Goal: Transaction & Acquisition: Purchase product/service

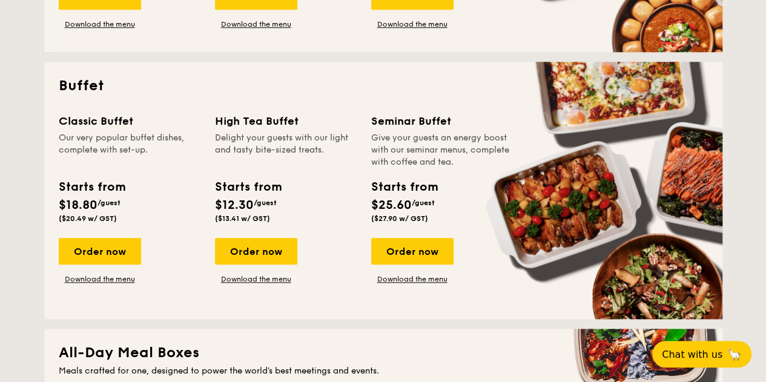
scroll to position [505, 0]
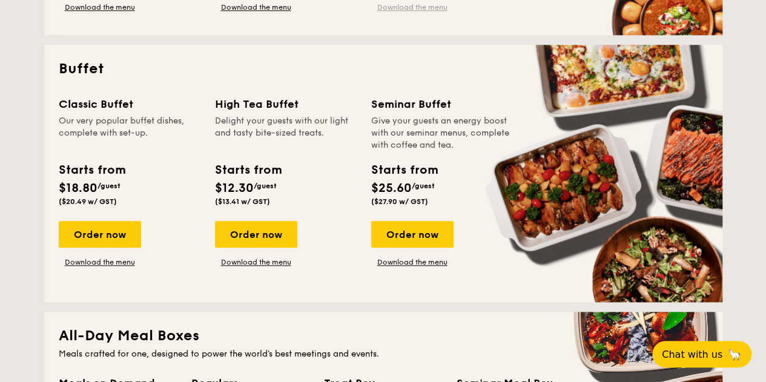
click at [433, 5] on link "Download the menu" at bounding box center [412, 7] width 82 height 10
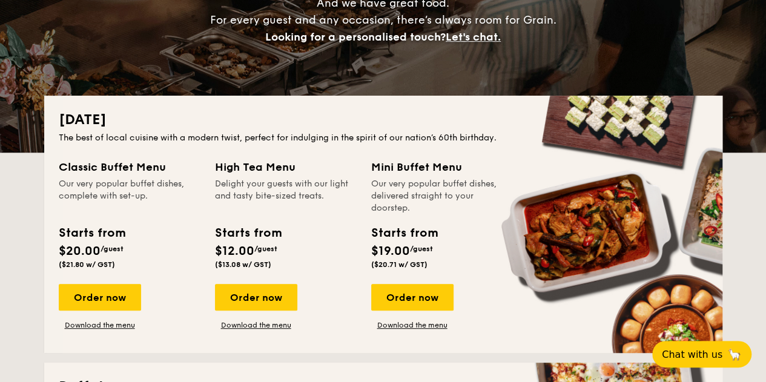
scroll to position [202, 0]
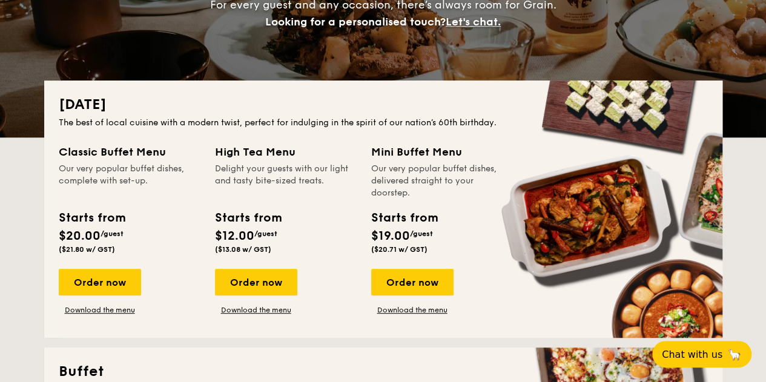
drag, startPoint x: 411, startPoint y: 128, endPoint x: 481, endPoint y: 115, distance: 71.4
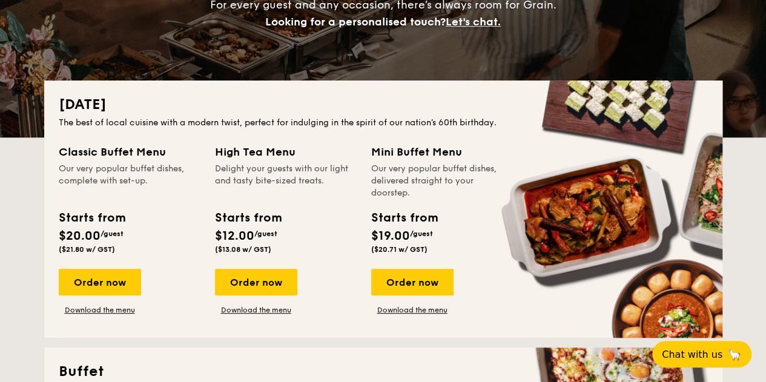
click at [481, 115] on div "[DATE] The best of local cuisine with a modern twist, perfect for indulging in …" at bounding box center [383, 209] width 679 height 257
click at [488, 123] on div "The best of local cuisine with a modern twist, perfect for indulging in the spi…" at bounding box center [383, 123] width 649 height 12
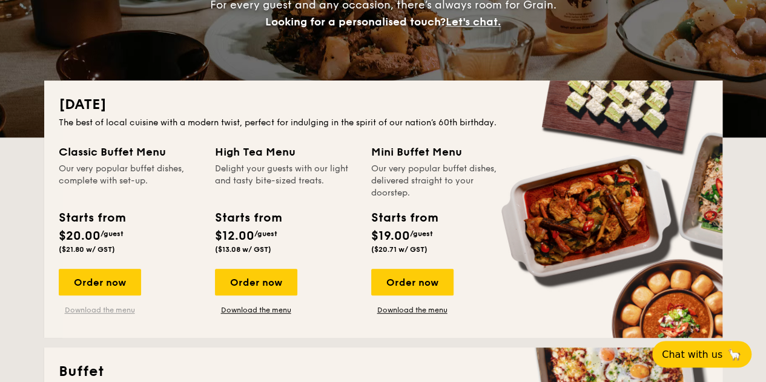
click at [125, 312] on link "Download the menu" at bounding box center [100, 310] width 82 height 10
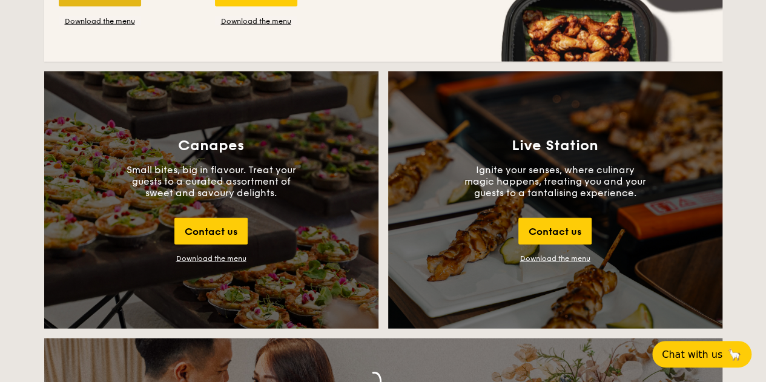
scroll to position [1111, 0]
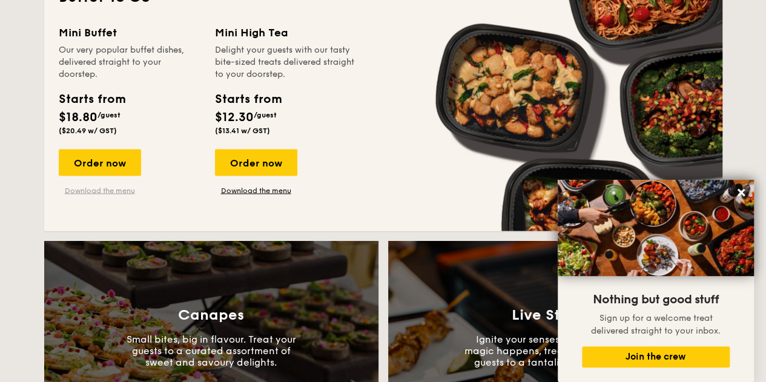
click at [94, 191] on link "Download the menu" at bounding box center [100, 190] width 82 height 10
click at [740, 192] on icon at bounding box center [741, 192] width 7 height 7
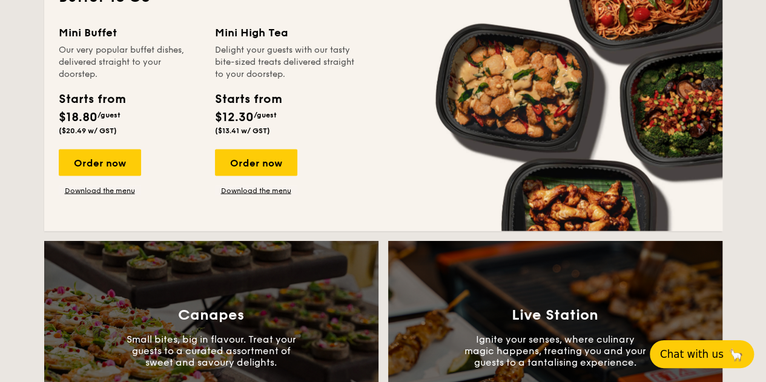
click at [688, 355] on span "Chat with us" at bounding box center [692, 354] width 64 height 12
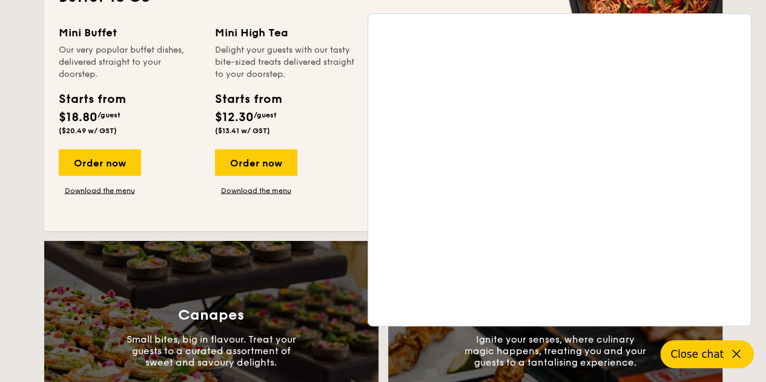
click at [736, 357] on icon at bounding box center [736, 354] width 15 height 15
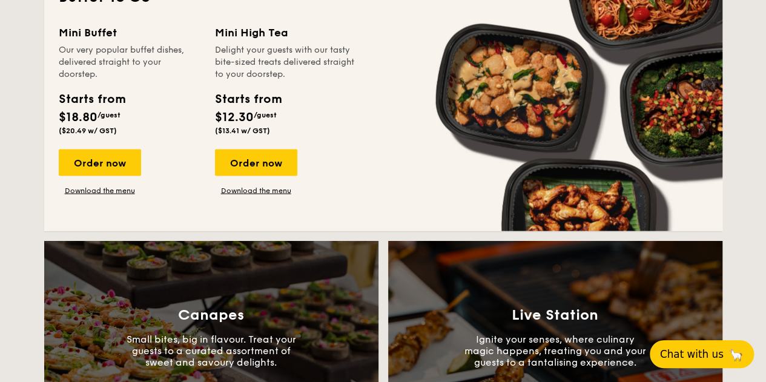
scroll to position [1009, 0]
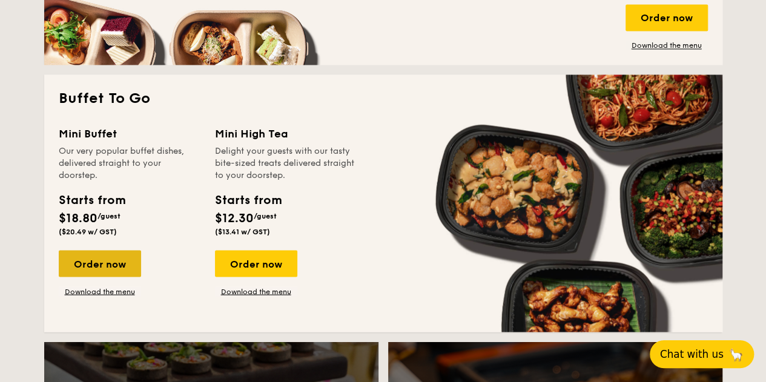
click at [92, 260] on div "Order now" at bounding box center [100, 263] width 82 height 27
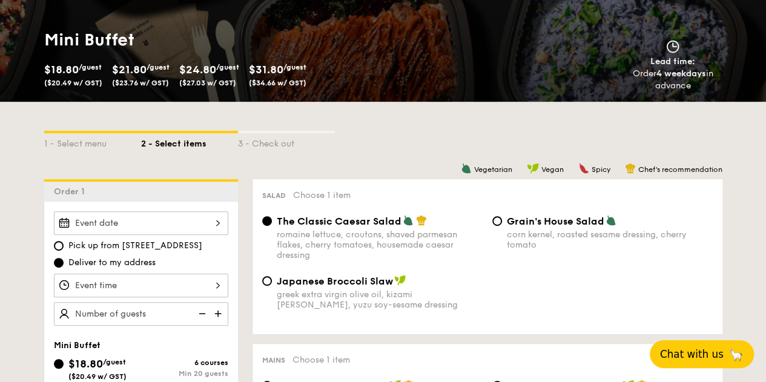
scroll to position [202, 0]
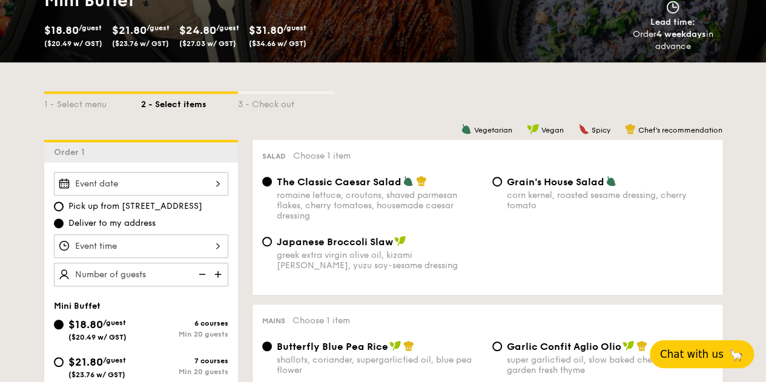
click at [218, 179] on div at bounding box center [141, 184] width 174 height 24
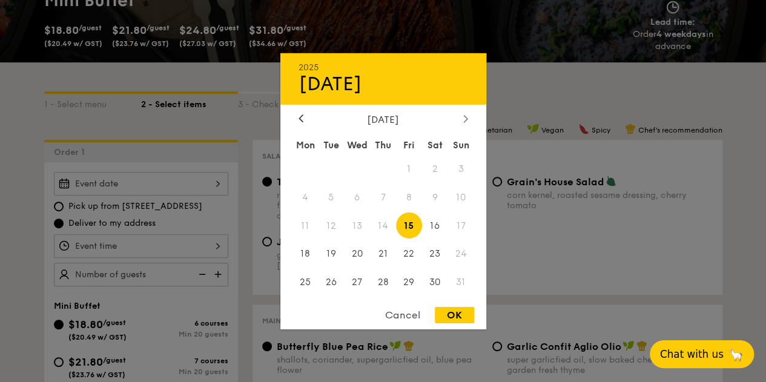
click at [465, 115] on icon at bounding box center [465, 119] width 5 height 8
click at [385, 167] on span "4" at bounding box center [383, 169] width 26 height 26
click at [459, 317] on div "OK" at bounding box center [454, 315] width 39 height 16
type input "[DATE]"
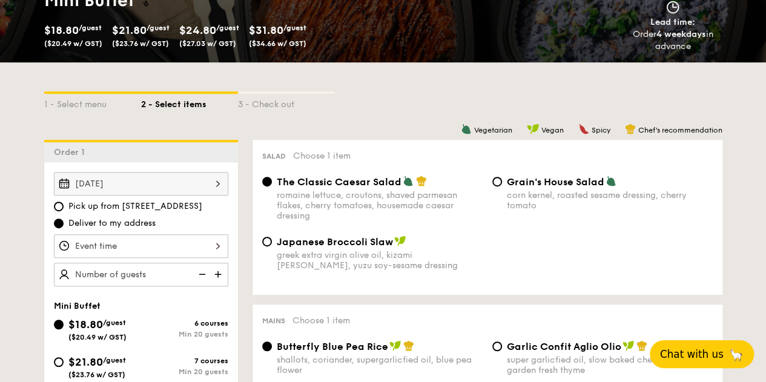
click at [223, 247] on div at bounding box center [141, 246] width 174 height 24
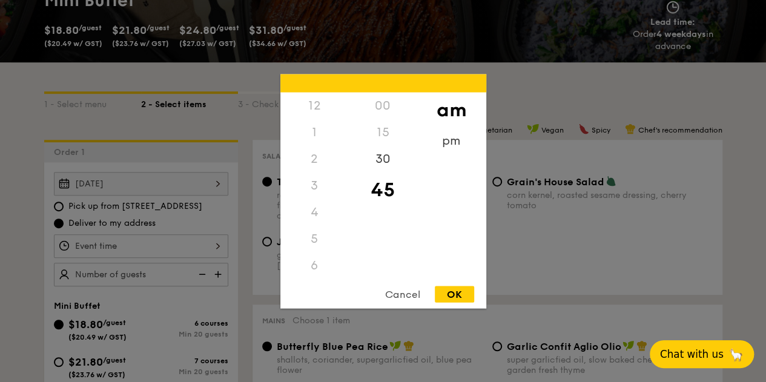
scroll to position [133, 0]
click at [314, 270] on div "11" at bounding box center [315, 278] width 68 height 35
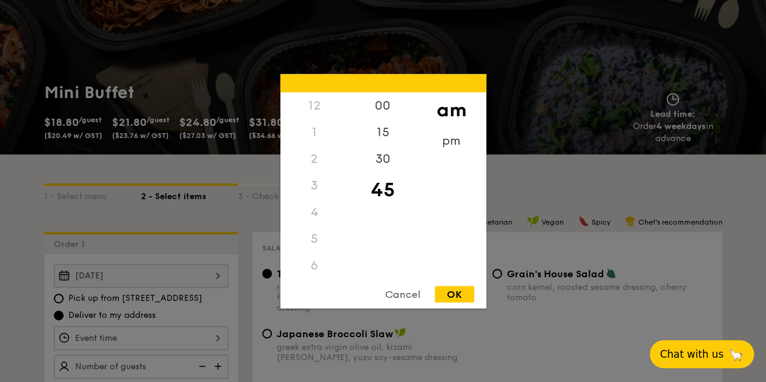
scroll to position [101, 0]
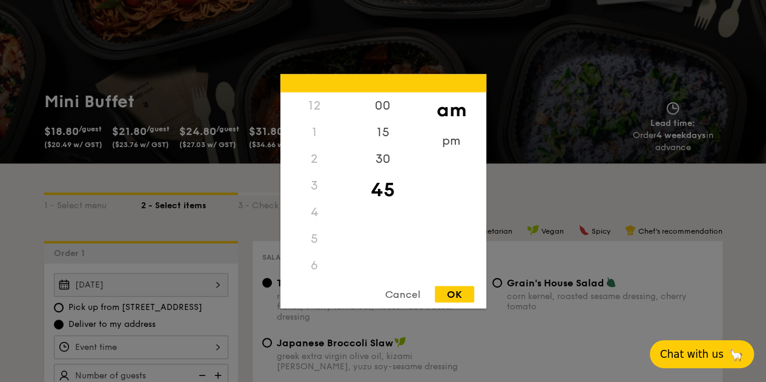
click at [314, 105] on div "12" at bounding box center [315, 105] width 68 height 27
click at [320, 116] on div "12" at bounding box center [315, 105] width 68 height 27
click at [316, 101] on div "12" at bounding box center [315, 105] width 68 height 27
click at [315, 102] on div "12" at bounding box center [315, 105] width 68 height 27
click at [310, 111] on div "12" at bounding box center [315, 105] width 68 height 27
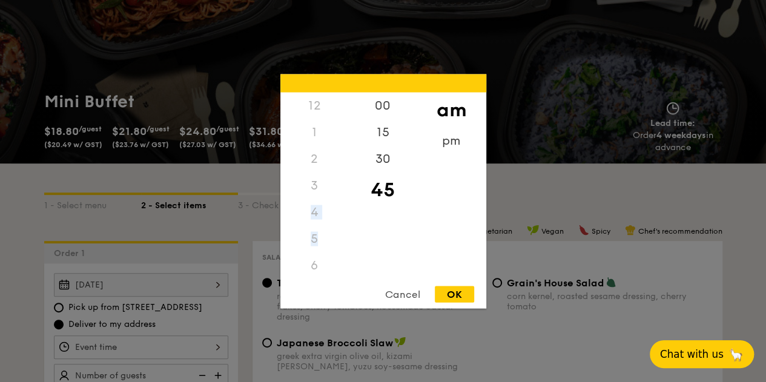
drag, startPoint x: 315, startPoint y: 225, endPoint x: 322, endPoint y: 178, distance: 48.4
click at [322, 178] on div "12 1 2 3 4 5 6 7 8 9 10 11" at bounding box center [315, 184] width 68 height 185
click at [391, 105] on div "00" at bounding box center [383, 109] width 68 height 35
click at [453, 138] on div "pm" at bounding box center [451, 144] width 68 height 35
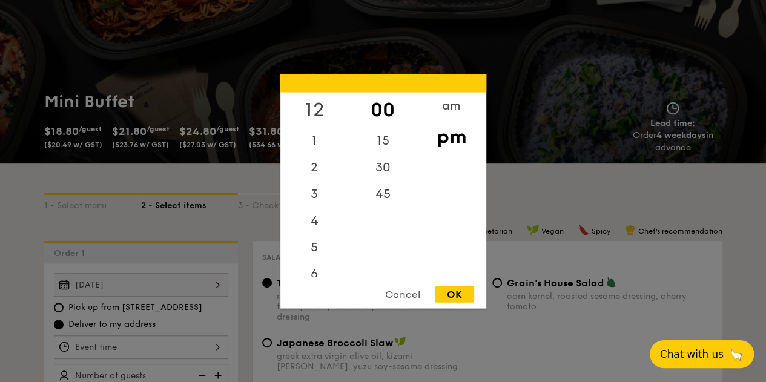
click at [311, 104] on div "12" at bounding box center [315, 109] width 68 height 35
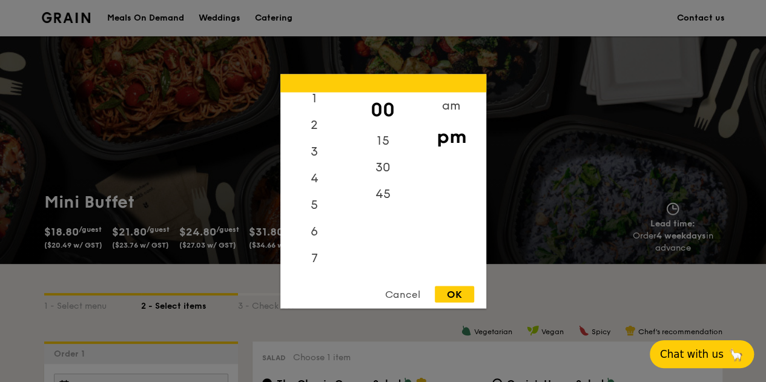
scroll to position [0, 0]
click at [447, 294] on div "OK" at bounding box center [454, 294] width 39 height 16
type input "12:00PM"
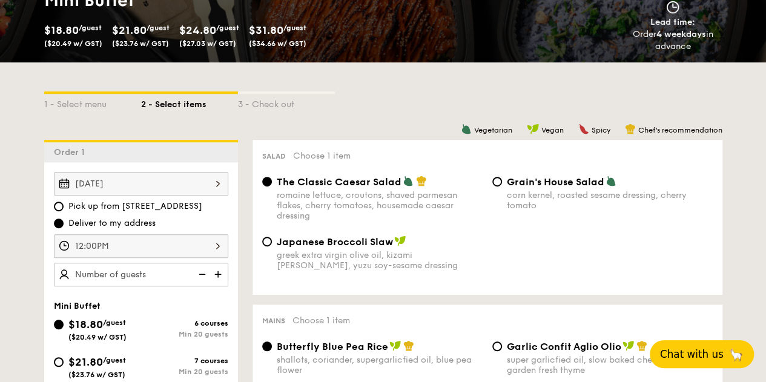
scroll to position [303, 0]
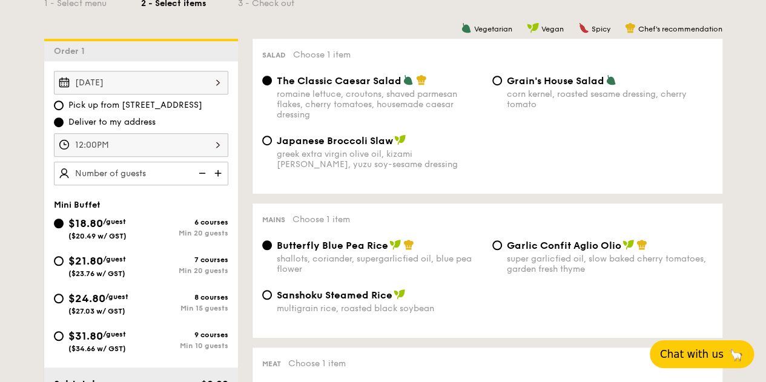
click at [157, 299] on div "8 courses" at bounding box center [184, 297] width 87 height 8
click at [64, 299] on input "$24.80 /guest ($27.03 w/ GST) 8 courses Min 15 guests" at bounding box center [59, 299] width 10 height 10
radio input "true"
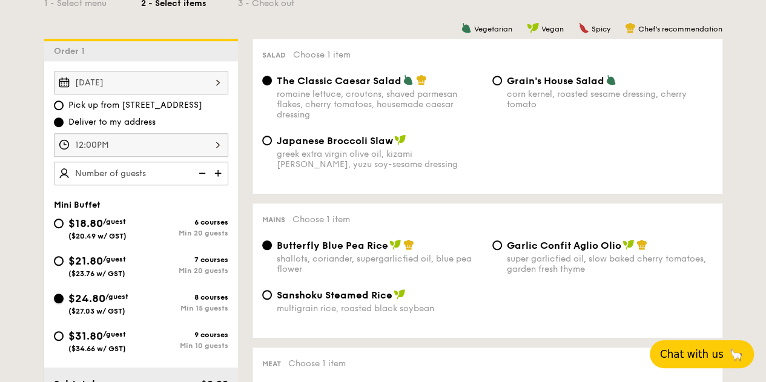
radio input "false"
radio input "true"
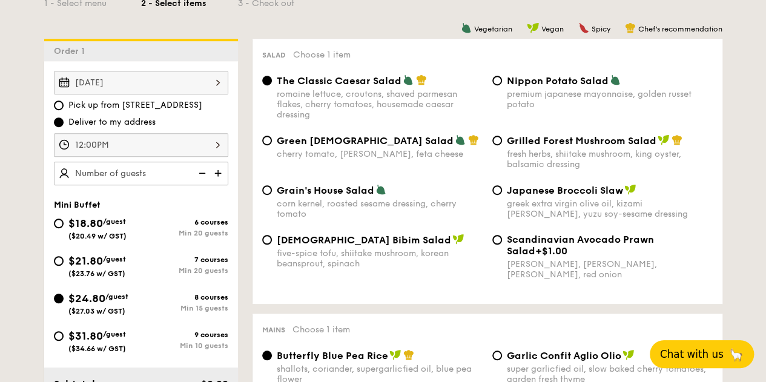
click at [221, 171] on img at bounding box center [219, 173] width 18 height 23
type input "25 guests"
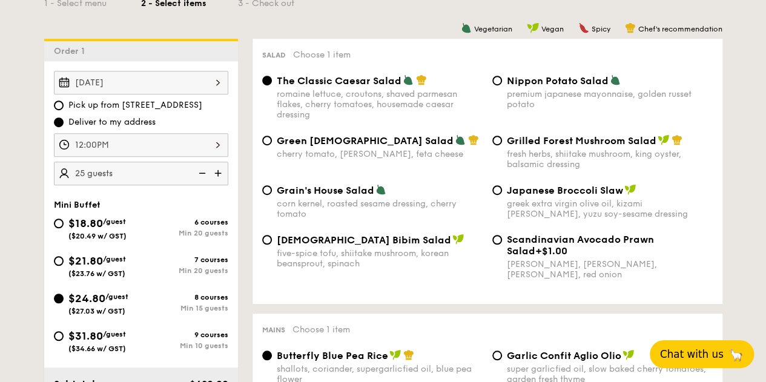
click at [303, 243] on span "[DEMOGRAPHIC_DATA] Bibim Salad" at bounding box center [364, 240] width 174 height 12
click at [272, 243] on input "Korean Bibim Salad five-spice tofu, shiitake mushroom, korean beansprout, spina…" at bounding box center [267, 240] width 10 height 10
radio input "true"
click at [532, 79] on span "Nippon Potato Salad" at bounding box center [558, 81] width 102 height 12
click at [502, 79] on input "Nippon Potato Salad premium japanese mayonnaise, golden russet potato" at bounding box center [498, 81] width 10 height 10
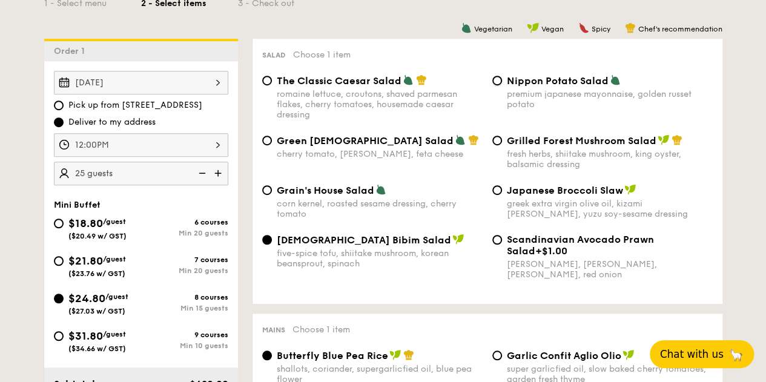
radio input "true"
click at [301, 140] on span "Green [DEMOGRAPHIC_DATA] Salad" at bounding box center [365, 141] width 177 height 12
click at [272, 140] on input "Green Goddess Salad cherry tomato, [PERSON_NAME], feta cheese" at bounding box center [267, 141] width 10 height 10
radio input "true"
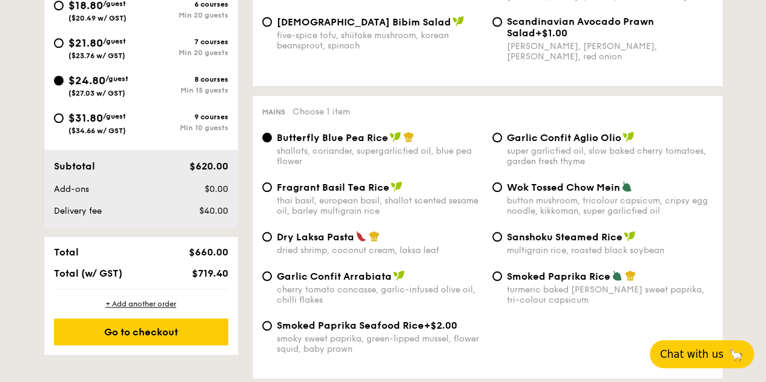
scroll to position [505, 0]
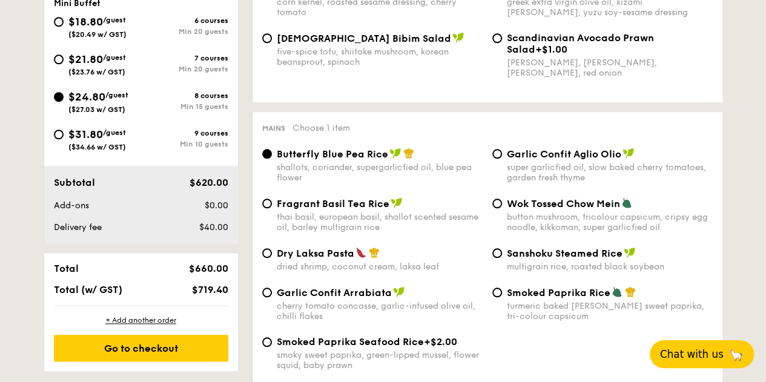
click at [563, 233] on div "button mushroom, tricolour capsicum, cripsy egg noodle, kikkoman, super garlicf…" at bounding box center [610, 222] width 206 height 21
click at [502, 208] on input "Wok Tossed Chow Mein button mushroom, tricolour capsicum, cripsy egg noodle, ki…" at bounding box center [498, 204] width 10 height 10
radio input "true"
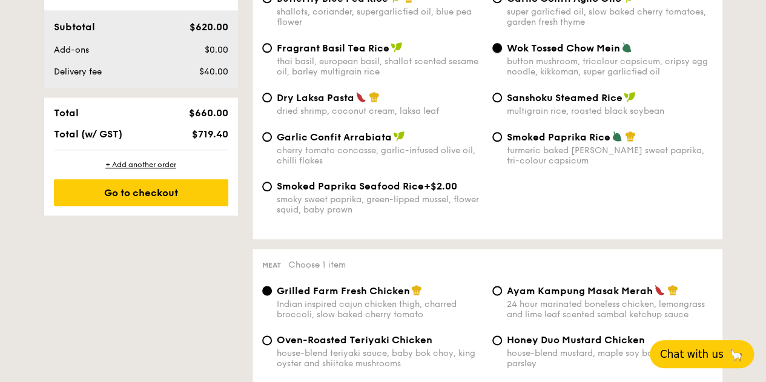
scroll to position [645, 0]
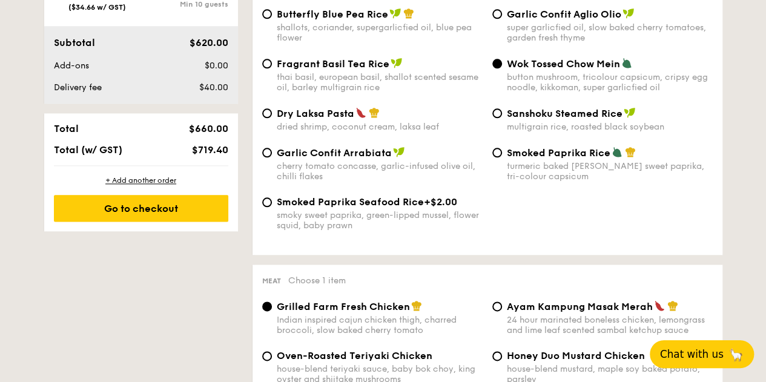
click at [676, 355] on span "Chat with us" at bounding box center [692, 354] width 64 height 12
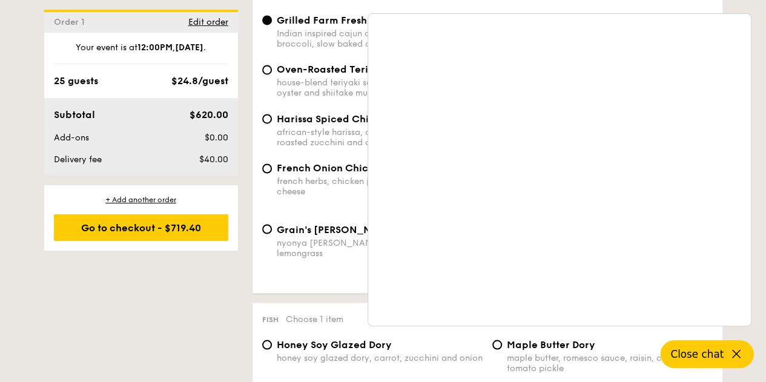
scroll to position [948, 0]
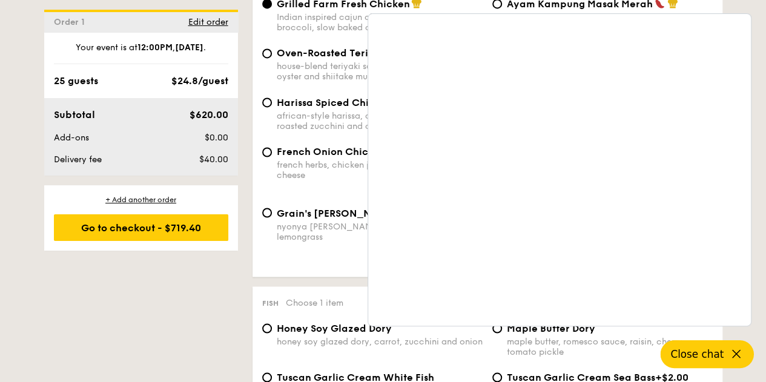
click at [738, 351] on icon at bounding box center [736, 354] width 15 height 15
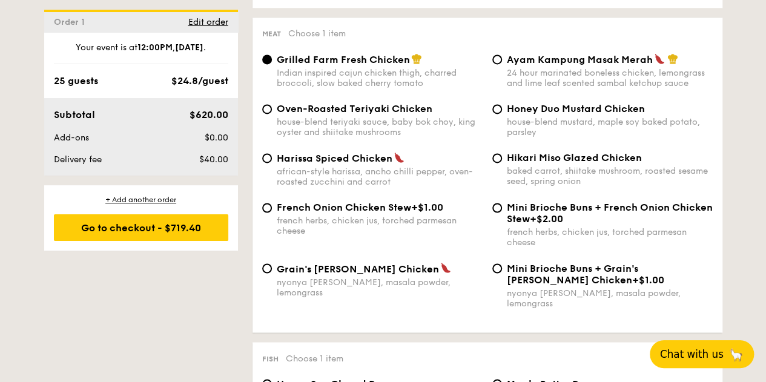
scroll to position [909, 0]
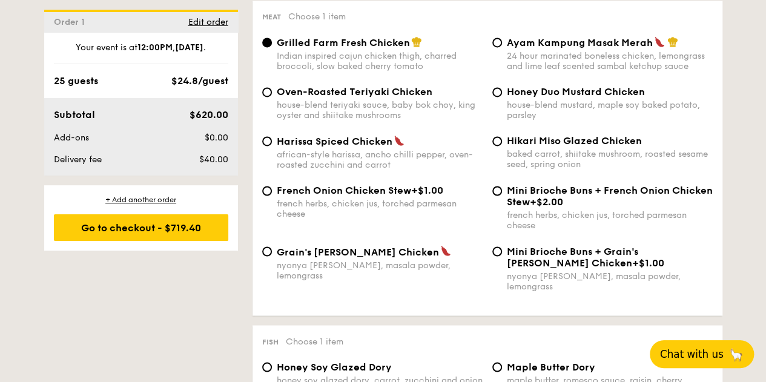
click at [545, 65] on div "24 hour marinated boneless chicken, lemongrass and lime leaf scented sambal ket…" at bounding box center [610, 61] width 206 height 21
click at [502, 47] on input "Ayam Kampung Masak Merah 24 hour marinated boneless chicken, lemongrass and lim…" at bounding box center [498, 43] width 10 height 10
radio input "true"
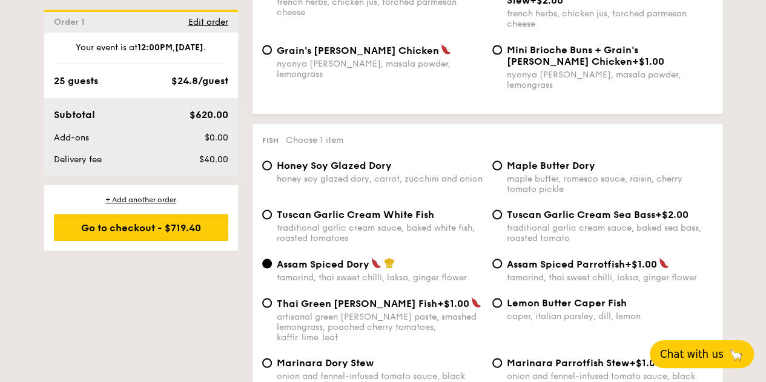
scroll to position [1212, 0]
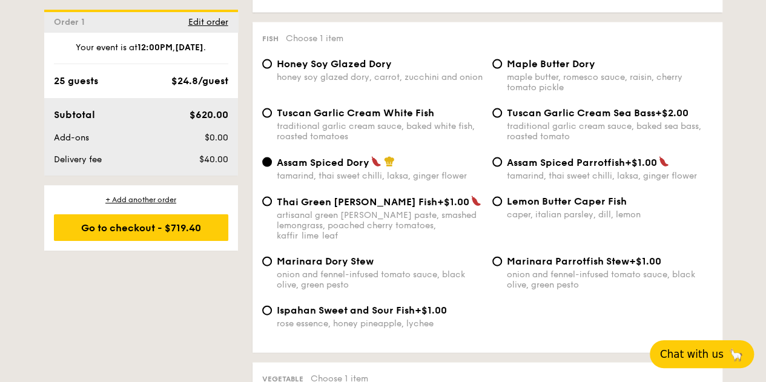
click at [306, 256] on div "Marinara Dory Stew onion and fennel-infused tomato sauce, black olive, green pe…" at bounding box center [380, 273] width 206 height 35
click at [272, 257] on input "Marinara Dory Stew onion and fennel-infused tomato sauce, black olive, green pe…" at bounding box center [267, 262] width 10 height 10
radio input "true"
click at [390, 72] on div "honey soy glazed dory, carrot, zucchini and onion" at bounding box center [380, 77] width 206 height 10
click at [272, 69] on input "Honey Soy Glazed Dory honey soy glazed dory, carrot, zucchini and onion" at bounding box center [267, 64] width 10 height 10
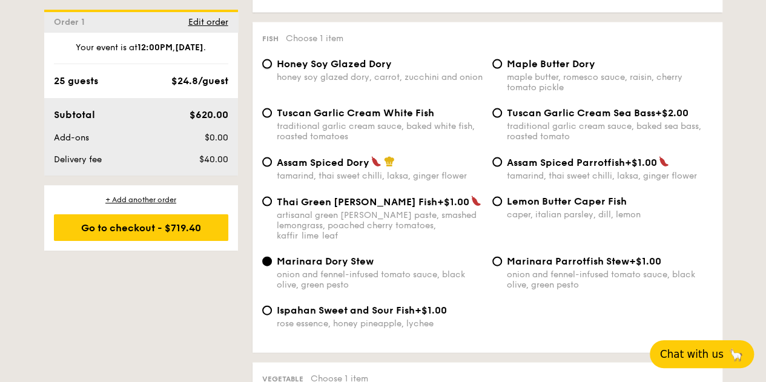
radio input "true"
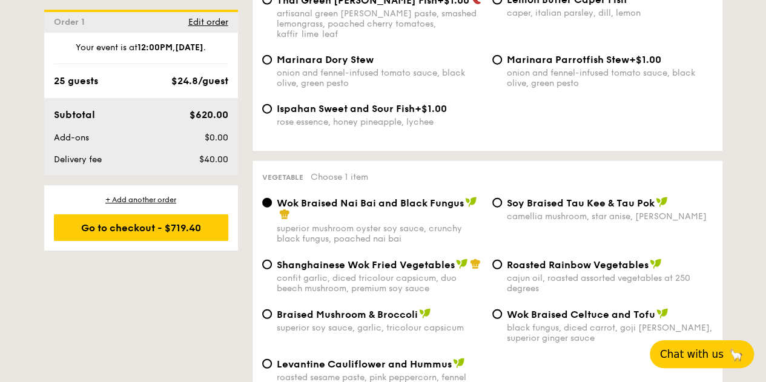
scroll to position [1515, 0]
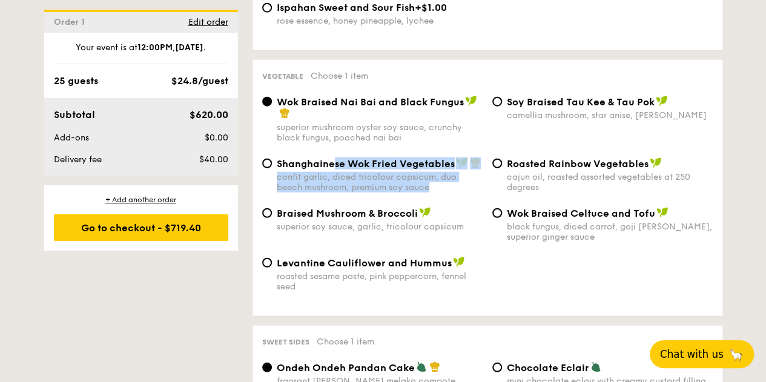
drag, startPoint x: 434, startPoint y: 169, endPoint x: 325, endPoint y: 156, distance: 109.8
click at [325, 158] on div "Shanghainese Wok Fried Vegetables confit garlic, diced tricolour capsicum, duo …" at bounding box center [380, 175] width 206 height 35
click at [324, 158] on span "Shanghainese Wok Fried Vegetables" at bounding box center [366, 164] width 178 height 12
click at [272, 159] on input "Shanghainese Wok Fried Vegetables confit garlic, diced tricolour capsicum, duo …" at bounding box center [267, 164] width 10 height 10
radio input "true"
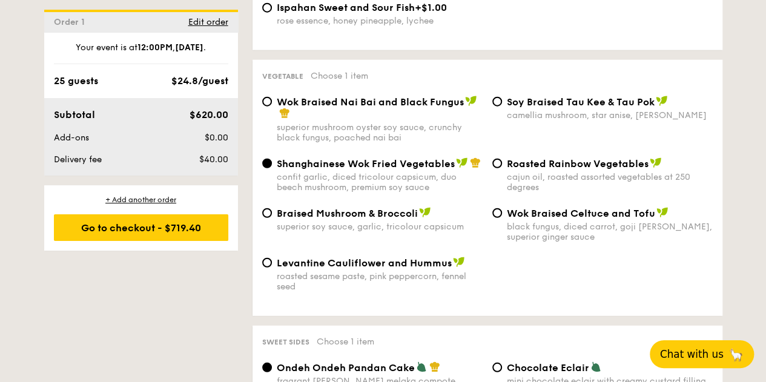
click at [713, 362] on button "Chat with us 🦙" at bounding box center [702, 354] width 104 height 28
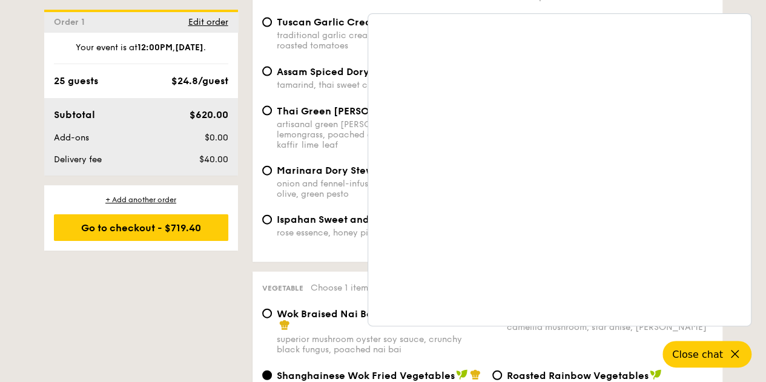
scroll to position [1312, 0]
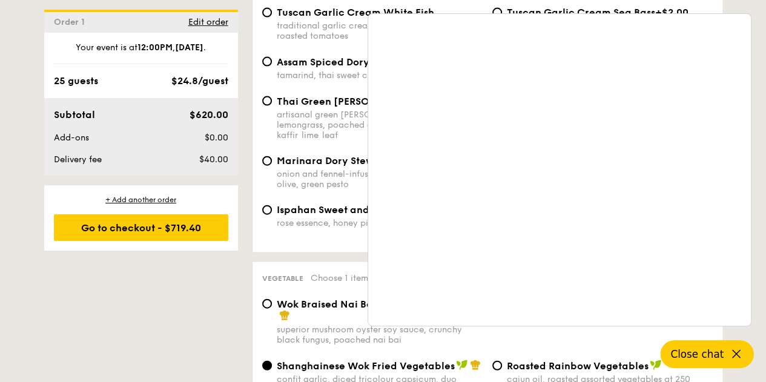
click at [731, 351] on icon at bounding box center [736, 354] width 15 height 15
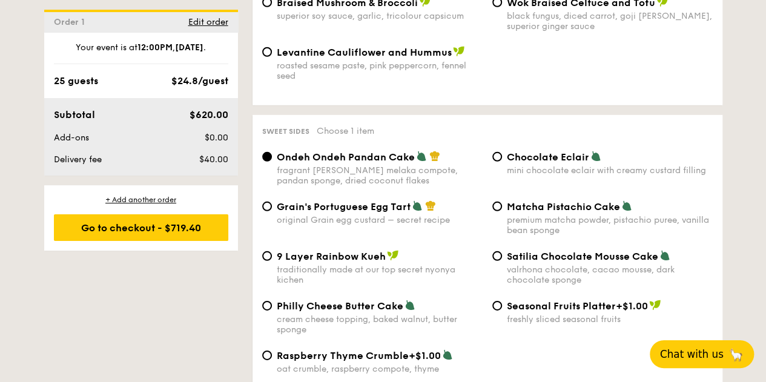
scroll to position [1818, 0]
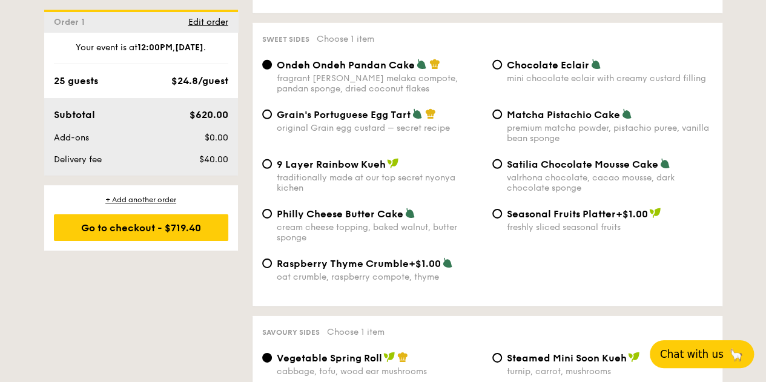
click at [356, 109] on span "Grain's Portuguese Egg Tart" at bounding box center [344, 115] width 134 height 12
click at [272, 110] on input "Grain's Portuguese Egg Tart original Grain egg custard – secret recipe" at bounding box center [267, 115] width 10 height 10
radio input "true"
click at [294, 59] on span "Ondeh Ondeh Pandan Cake" at bounding box center [346, 65] width 138 height 12
click at [272, 60] on input "Ondeh Ondeh Pandan Cake fragrant [PERSON_NAME] melaka compote, pandan sponge, d…" at bounding box center [267, 65] width 10 height 10
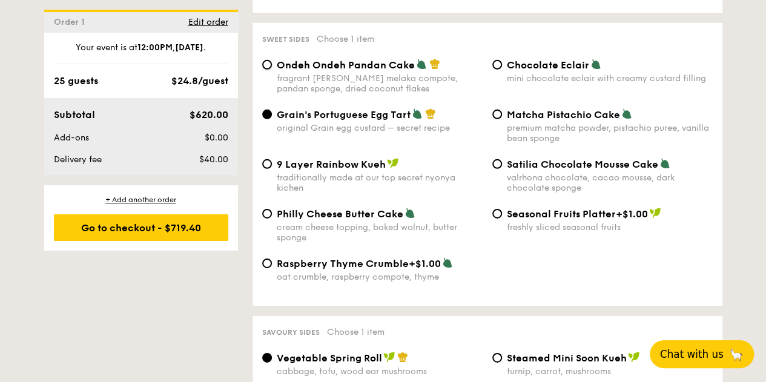
radio input "true"
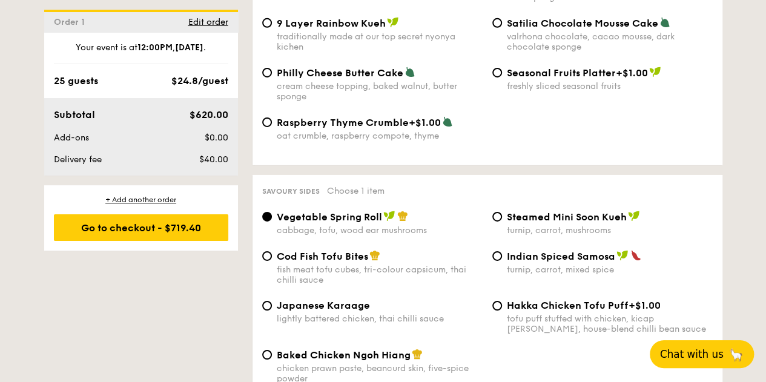
scroll to position [2019, 0]
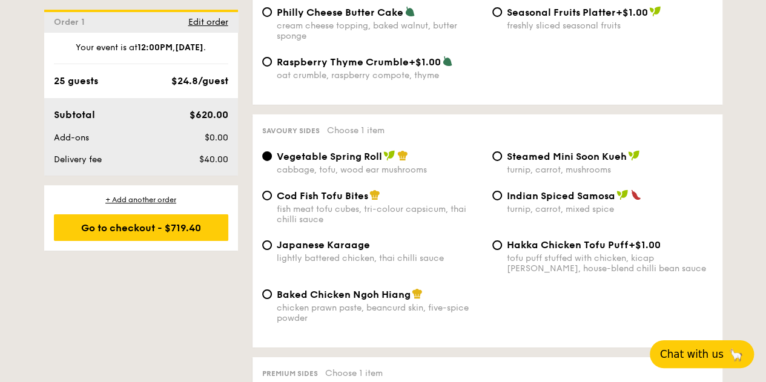
click at [514, 154] on span "Steamed Mini Soon Kueh" at bounding box center [567, 157] width 120 height 12
click at [502, 154] on input "Steamed Mini Soon Kueh turnip, carrot, mushrooms" at bounding box center [498, 156] width 10 height 10
radio input "true"
click at [311, 291] on span "Baked Chicken Ngoh Hiang" at bounding box center [344, 295] width 134 height 12
click at [272, 291] on input "Baked Chicken Ngoh Hiang chicken prawn paste, beancurd skin, five-spice powder" at bounding box center [267, 295] width 10 height 10
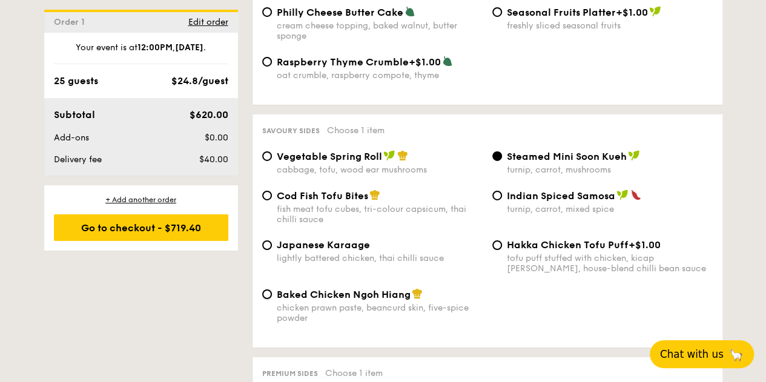
radio input "true"
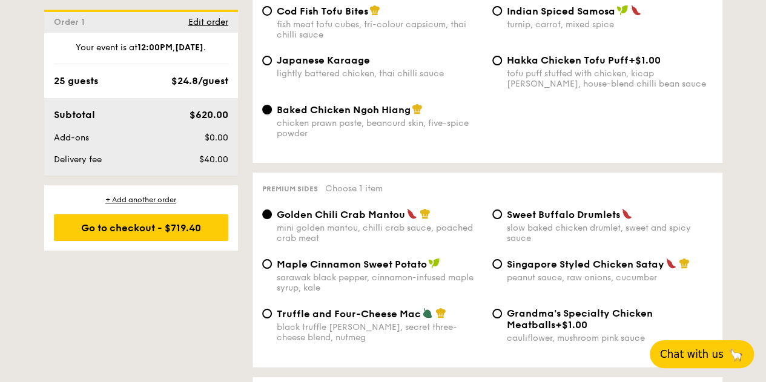
scroll to position [2221, 0]
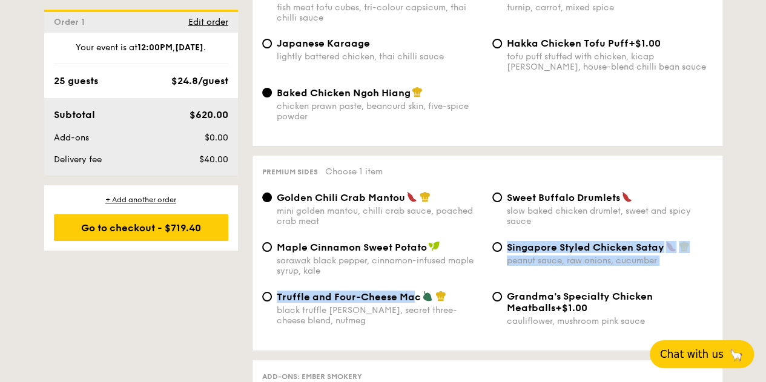
drag, startPoint x: 295, startPoint y: 285, endPoint x: 423, endPoint y: 289, distance: 127.9
click at [422, 291] on div "Truffle and Four-Cheese Mac" at bounding box center [380, 297] width 206 height 12
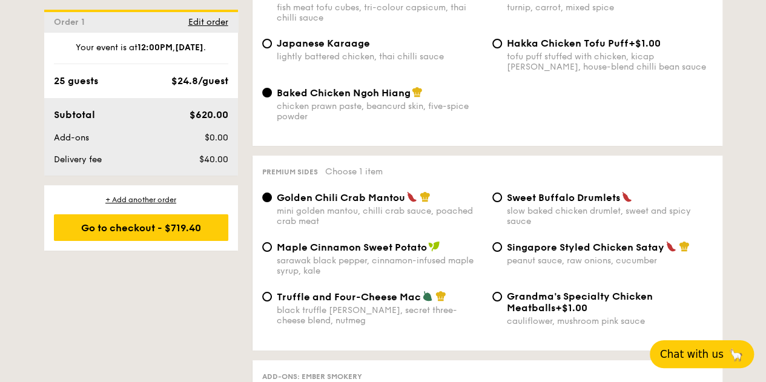
click at [344, 305] on div "black truffle [PERSON_NAME], secret three-cheese blend, nutmeg" at bounding box center [380, 315] width 206 height 21
click at [272, 302] on input "Truffle and Four-Cheese Mac black truffle [PERSON_NAME], secret three-cheese bl…" at bounding box center [267, 297] width 10 height 10
radio input "true"
click at [550, 242] on span "Singapore Styled Chicken Satay" at bounding box center [586, 248] width 158 height 12
click at [502, 242] on input "Singapore Styled Chicken Satay peanut sauce, raw onions, cucumber" at bounding box center [498, 247] width 10 height 10
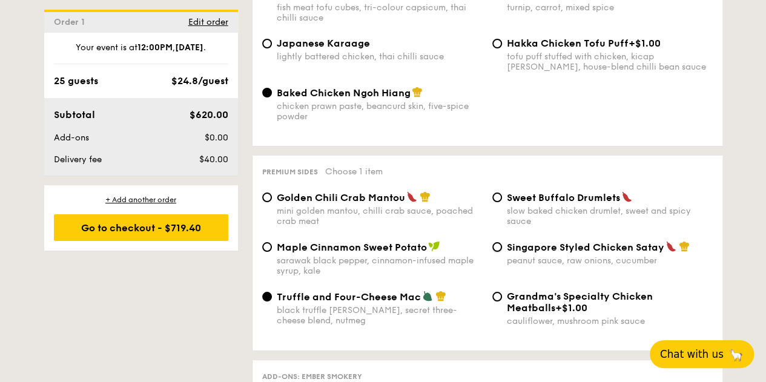
radio input "true"
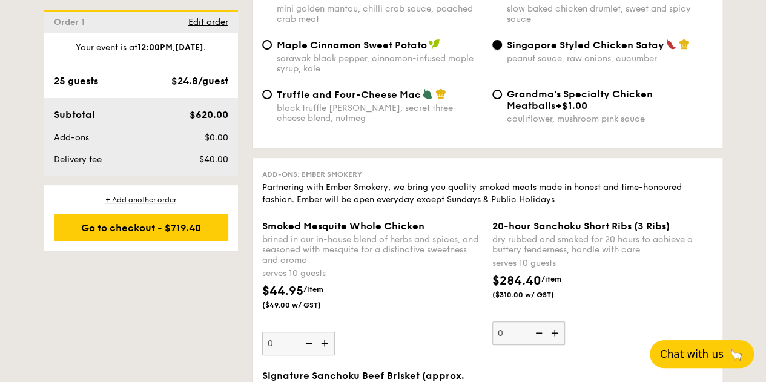
scroll to position [2322, 0]
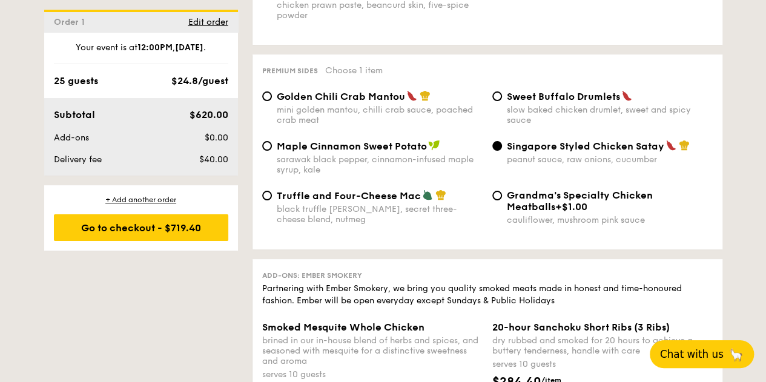
click at [520, 93] on span "Sweet Buffalo Drumlets" at bounding box center [563, 97] width 113 height 12
click at [502, 93] on input "Sweet Buffalo Drumlets slow baked chicken drumlet, sweet and spicy sauce" at bounding box center [498, 96] width 10 height 10
radio input "true"
click at [530, 148] on div "Singapore Styled Chicken Satay peanut sauce, raw onions, cucumber" at bounding box center [610, 152] width 206 height 25
click at [502, 148] on input "Singapore Styled Chicken Satay peanut sauce, raw onions, cucumber" at bounding box center [498, 146] width 10 height 10
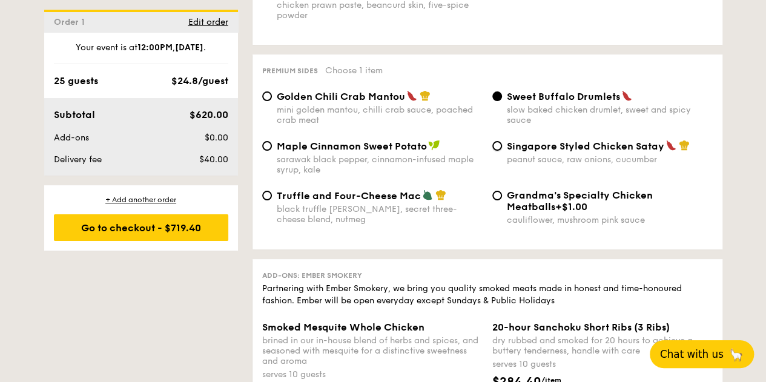
radio input "true"
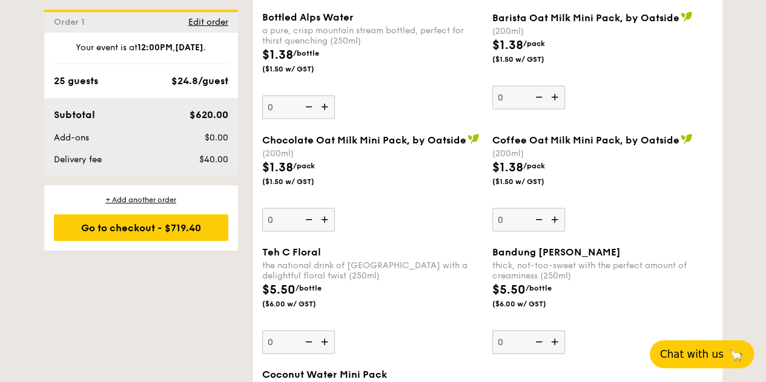
scroll to position [3472, 0]
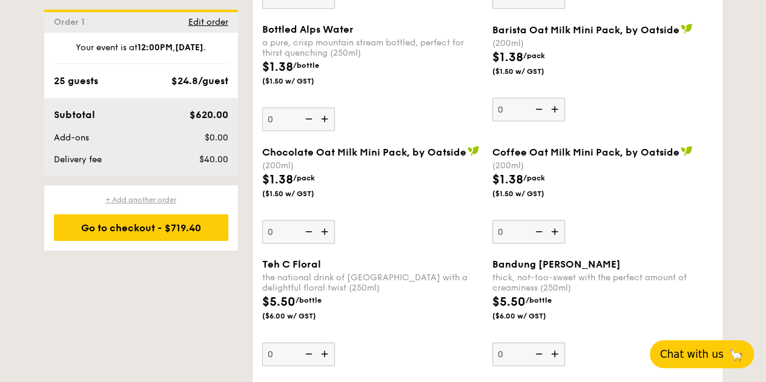
click at [151, 200] on div "+ Add another order" at bounding box center [141, 200] width 174 height 10
radio input "true"
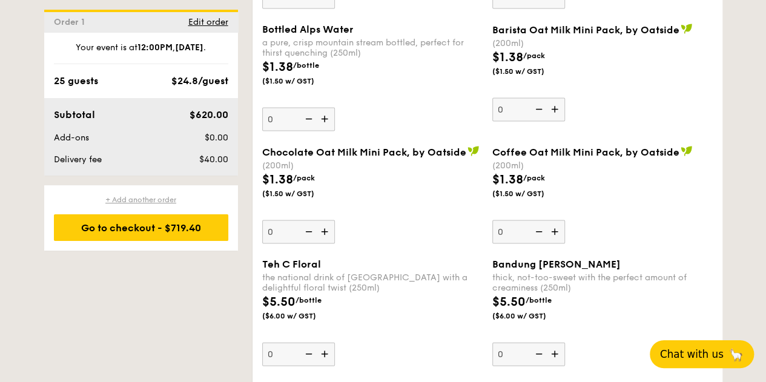
radio input "true"
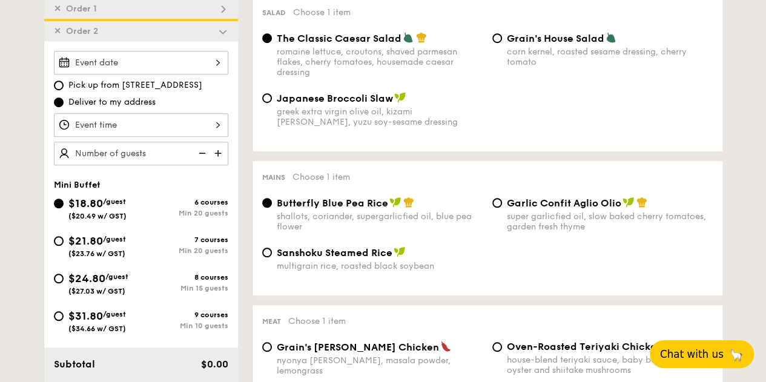
scroll to position [42, 0]
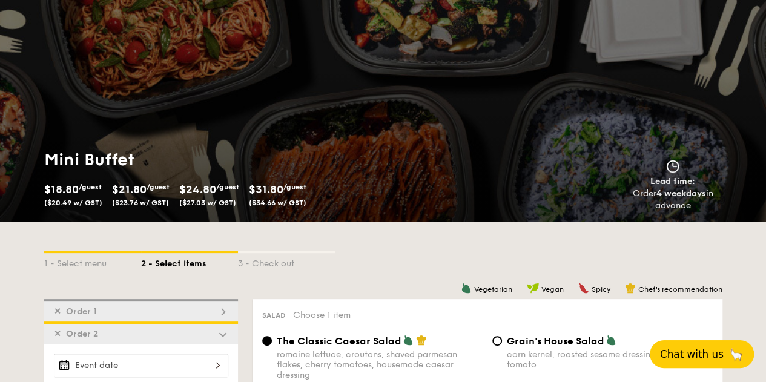
click at [57, 330] on span "✕" at bounding box center [57, 334] width 7 height 10
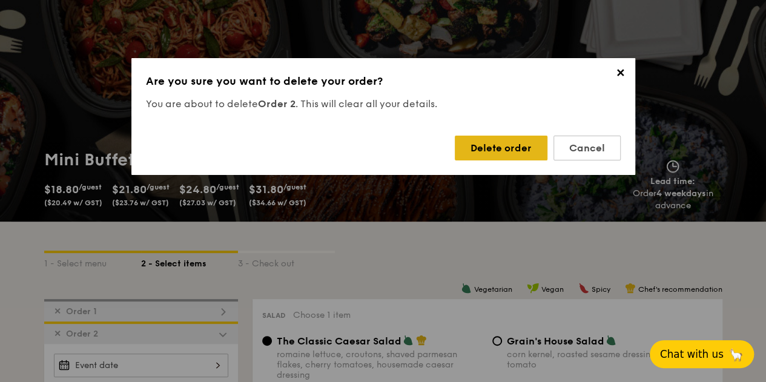
click at [520, 142] on div "Delete order" at bounding box center [501, 148] width 93 height 25
radio input "false"
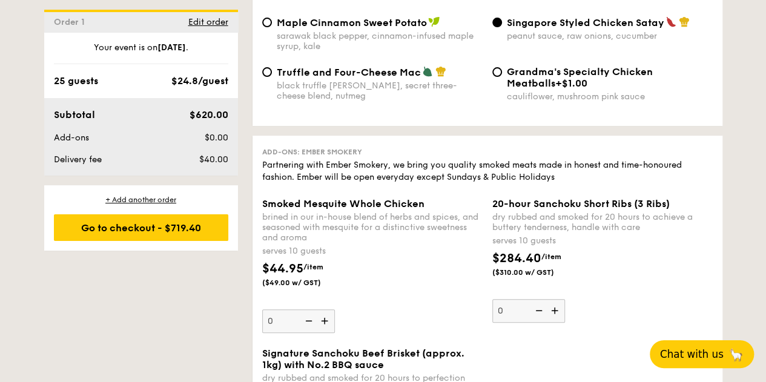
scroll to position [2462, 0]
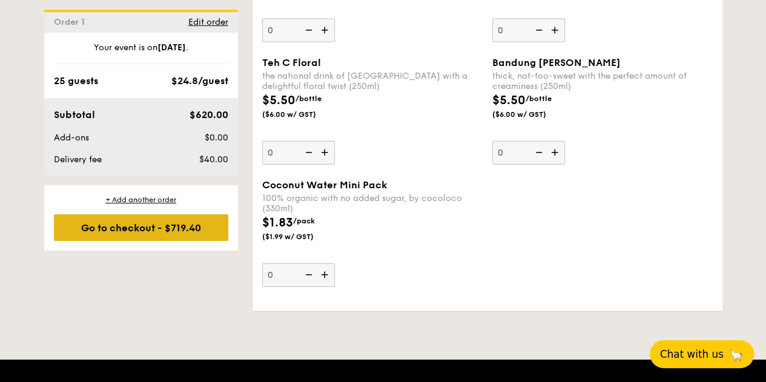
click at [168, 233] on div "Go to checkout - $719.40" at bounding box center [141, 227] width 174 height 27
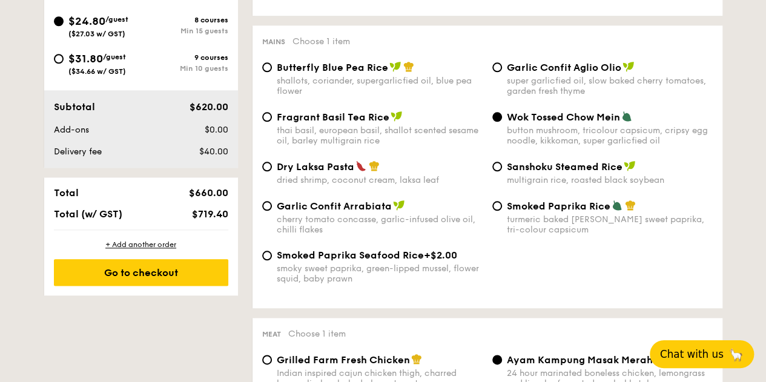
scroll to position [324, 0]
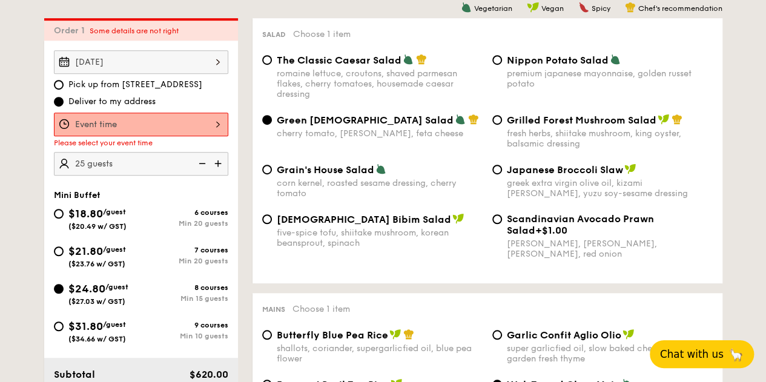
click at [170, 124] on div at bounding box center [141, 125] width 174 height 24
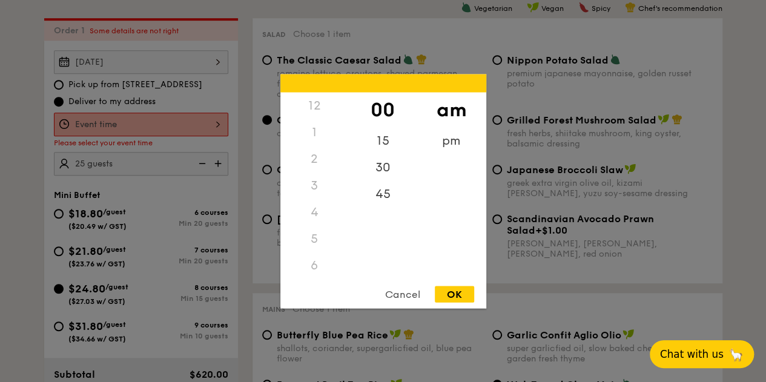
scroll to position [143, 0]
click at [449, 136] on div "pm" at bounding box center [451, 144] width 68 height 35
click at [321, 102] on div "12" at bounding box center [315, 109] width 68 height 35
click at [448, 289] on div "OK" at bounding box center [454, 294] width 39 height 16
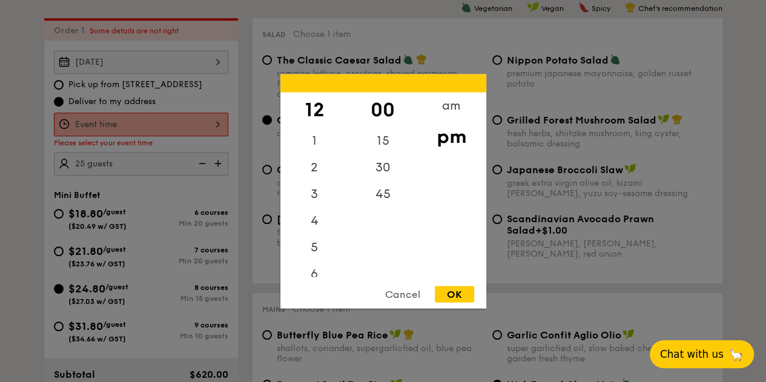
type input "12:00PM"
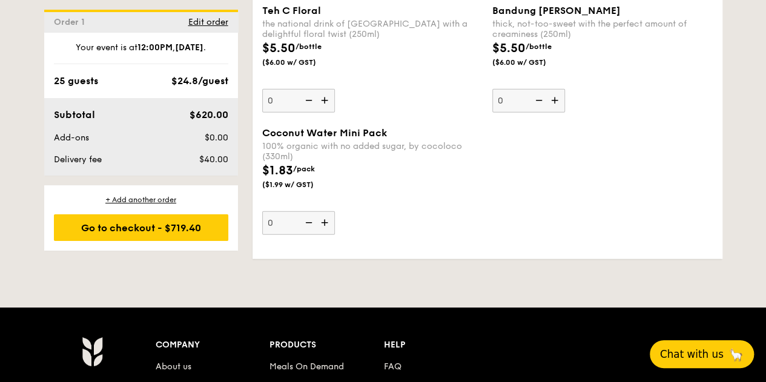
scroll to position [3573, 0]
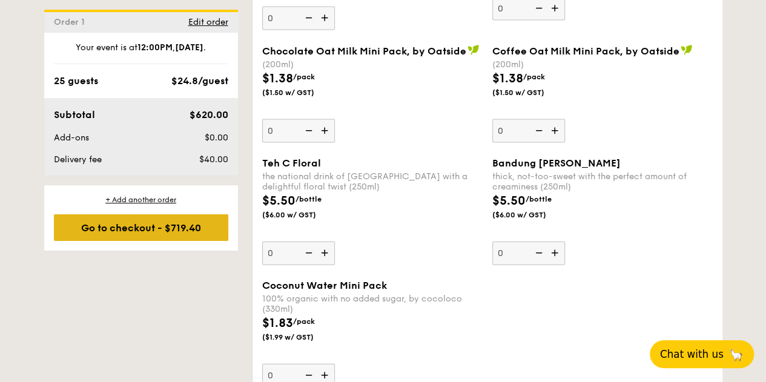
click at [138, 230] on div "Go to checkout - $719.40" at bounding box center [141, 227] width 174 height 27
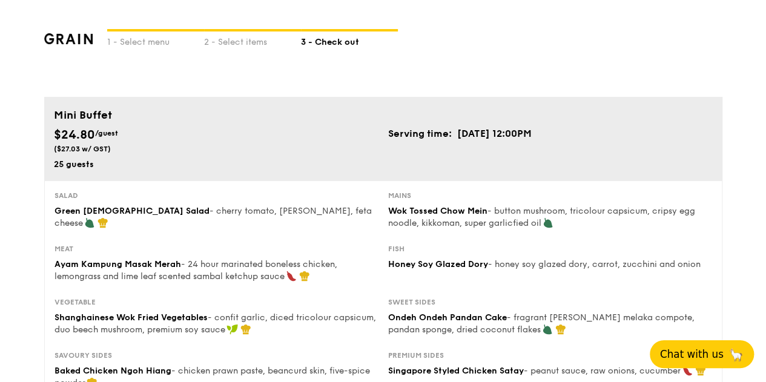
click at [712, 356] on span "Chat with us" at bounding box center [692, 354] width 64 height 12
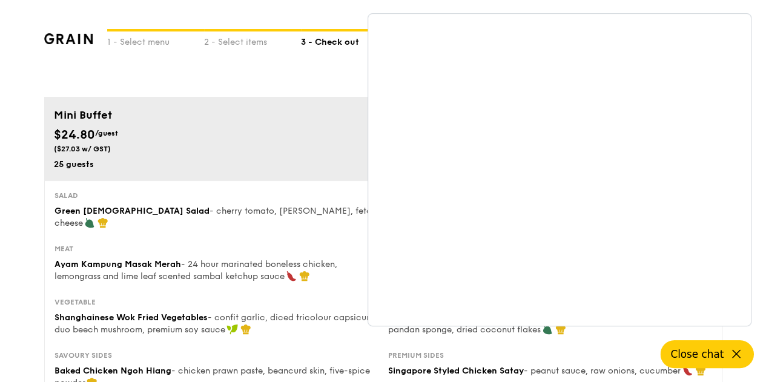
click at [738, 352] on icon at bounding box center [736, 354] width 15 height 15
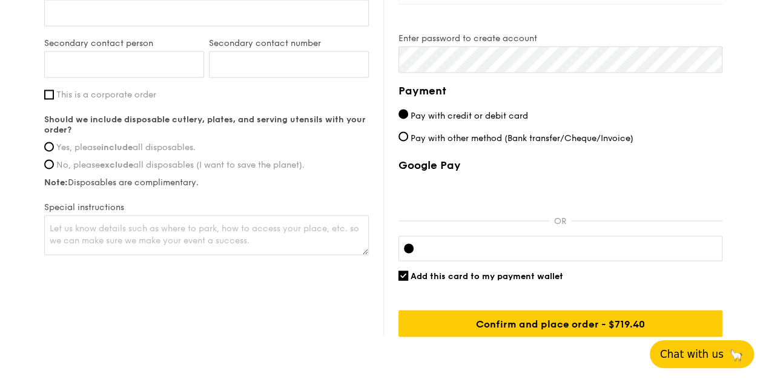
scroll to position [909, 0]
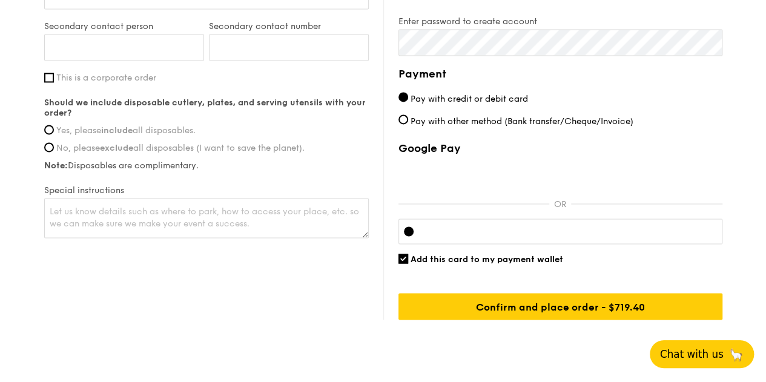
click at [98, 128] on span "Yes, please include all disposables." at bounding box center [125, 130] width 139 height 10
click at [54, 128] on input "Yes, please include all disposables." at bounding box center [49, 130] width 10 height 10
radio input "true"
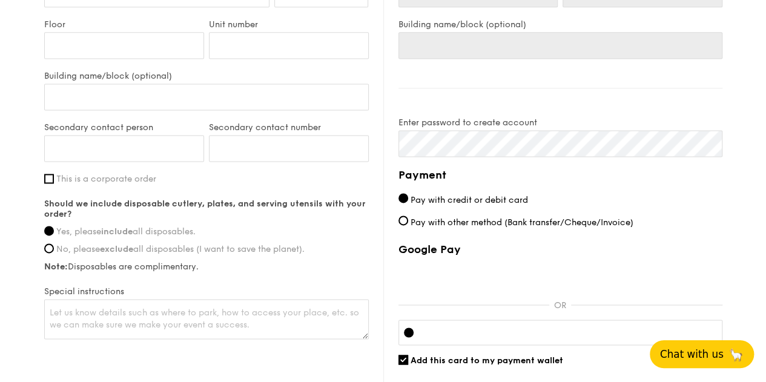
click at [101, 171] on div "Secondary contact person" at bounding box center [124, 147] width 165 height 51
click at [90, 178] on span "This is a corporate order" at bounding box center [106, 179] width 100 height 10
click at [54, 178] on input "This is a corporate order" at bounding box center [49, 179] width 10 height 10
checkbox input "true"
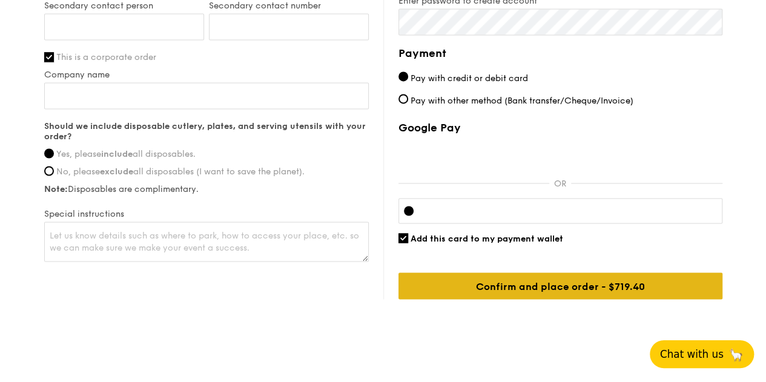
scroll to position [940, 0]
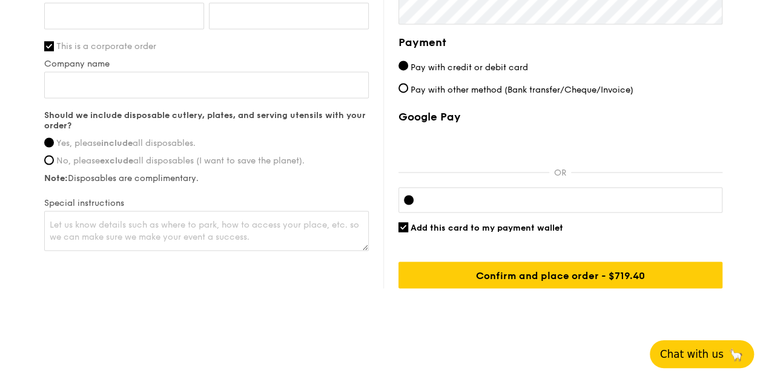
click at [692, 362] on button "Chat with us 🦙" at bounding box center [702, 354] width 104 height 28
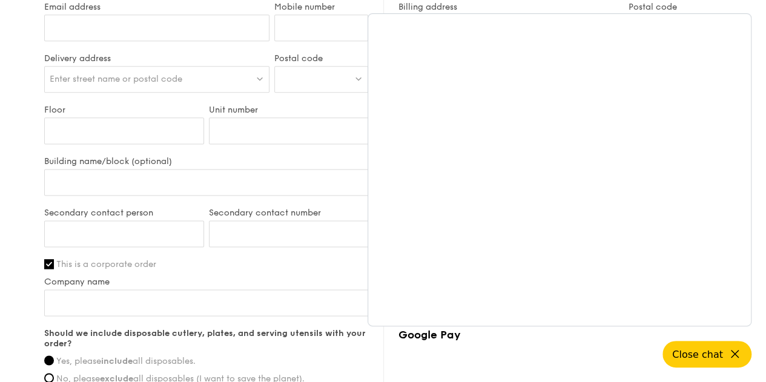
scroll to position [739, 0]
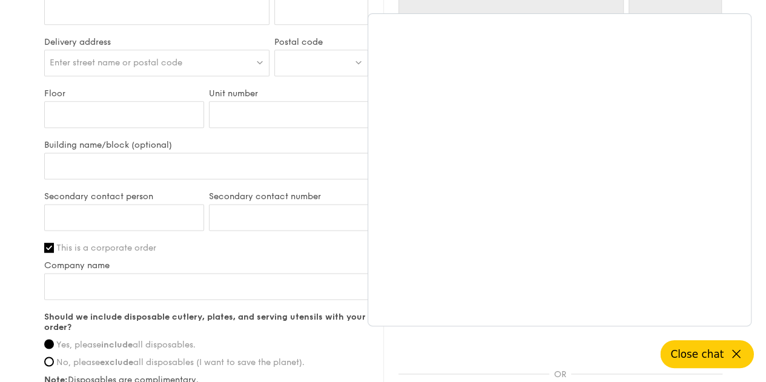
click at [741, 354] on icon at bounding box center [736, 354] width 15 height 15
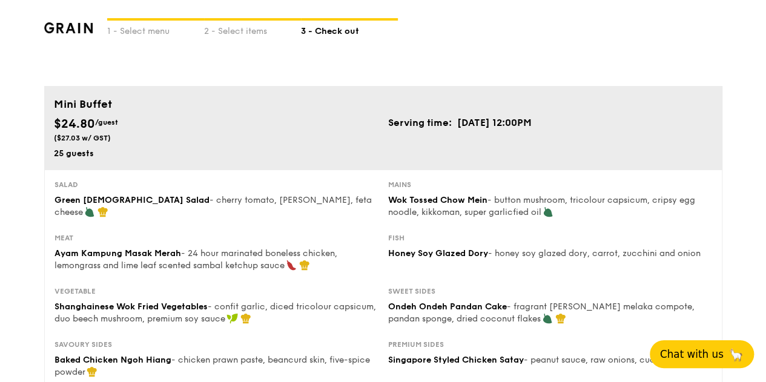
scroll to position [0, 0]
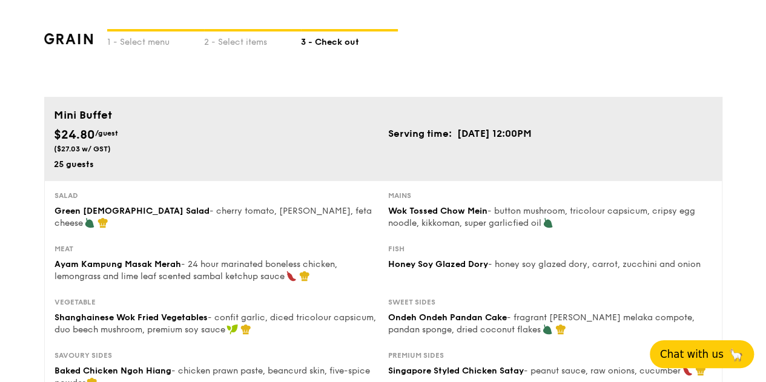
click at [695, 351] on span "Chat with us" at bounding box center [692, 354] width 64 height 12
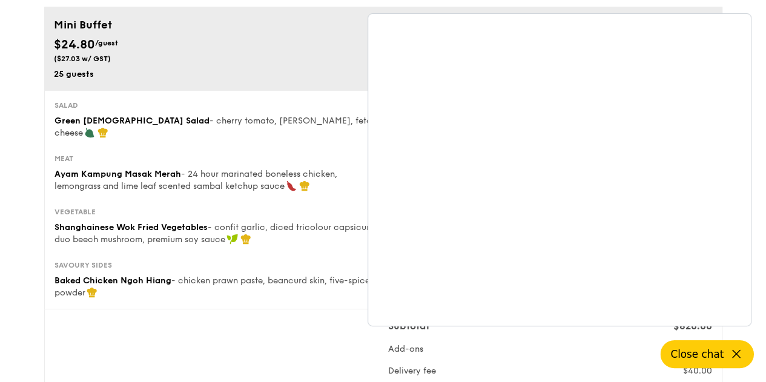
scroll to position [101, 0]
